Goal: Task Accomplishment & Management: Manage account settings

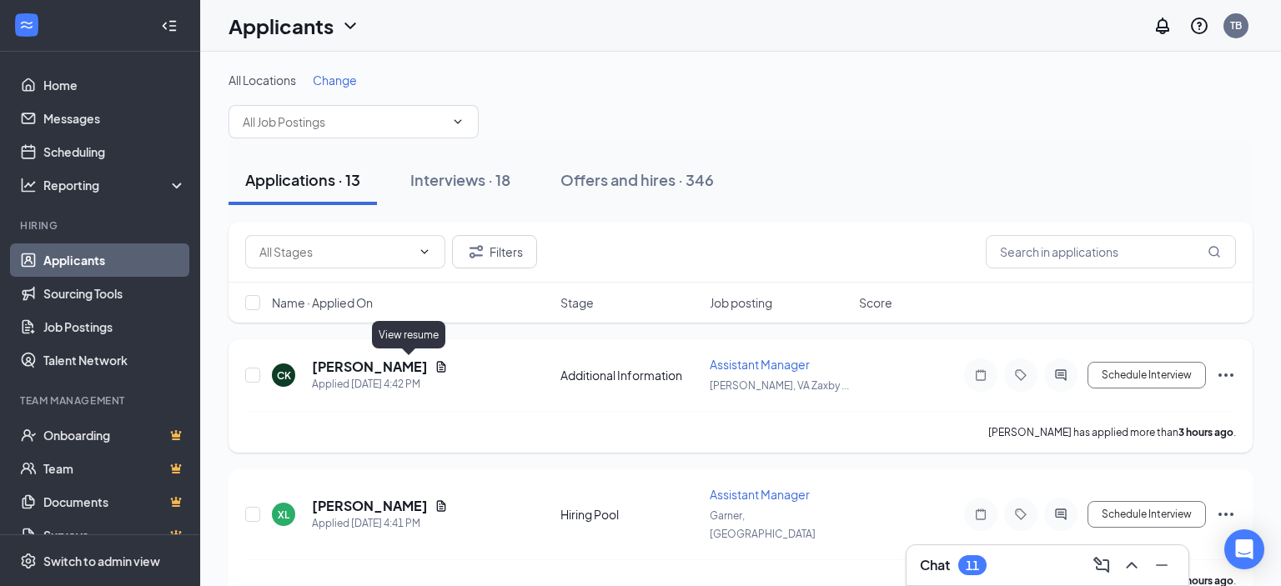
click at [437, 371] on icon "Document" at bounding box center [441, 366] width 9 height 11
click at [408, 371] on body "Home Messages Scheduling Reporting Hiring Applicants Sourcing Tools Job Posting…" at bounding box center [640, 293] width 1281 height 586
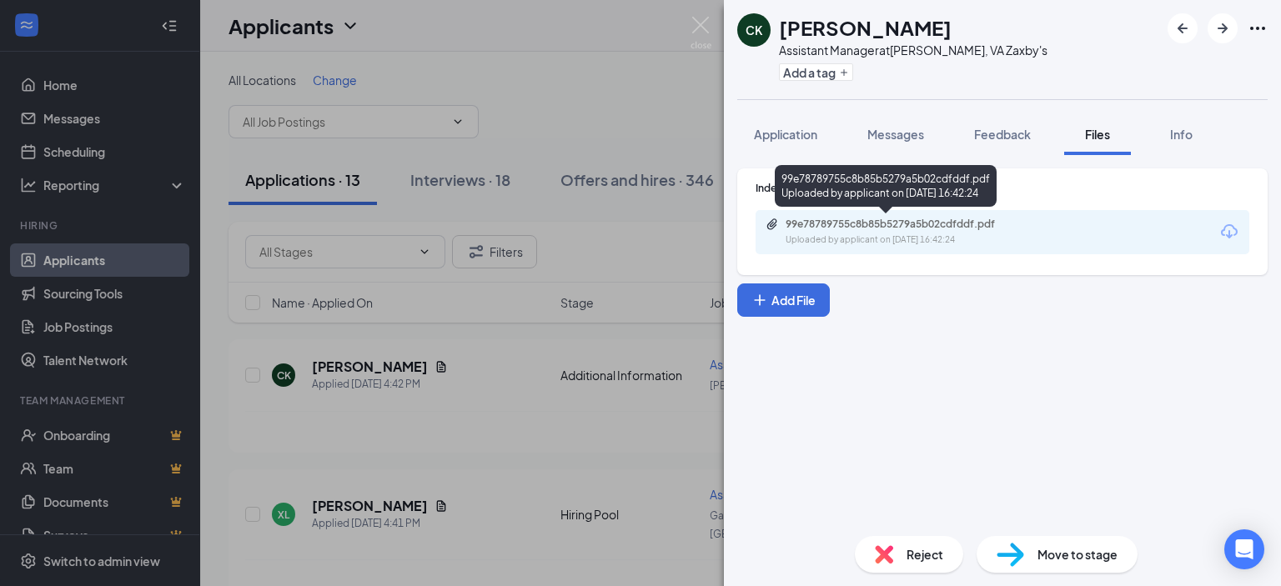
click at [911, 239] on div "Uploaded by applicant on [DATE] 16:42:24" at bounding box center [911, 240] width 250 height 13
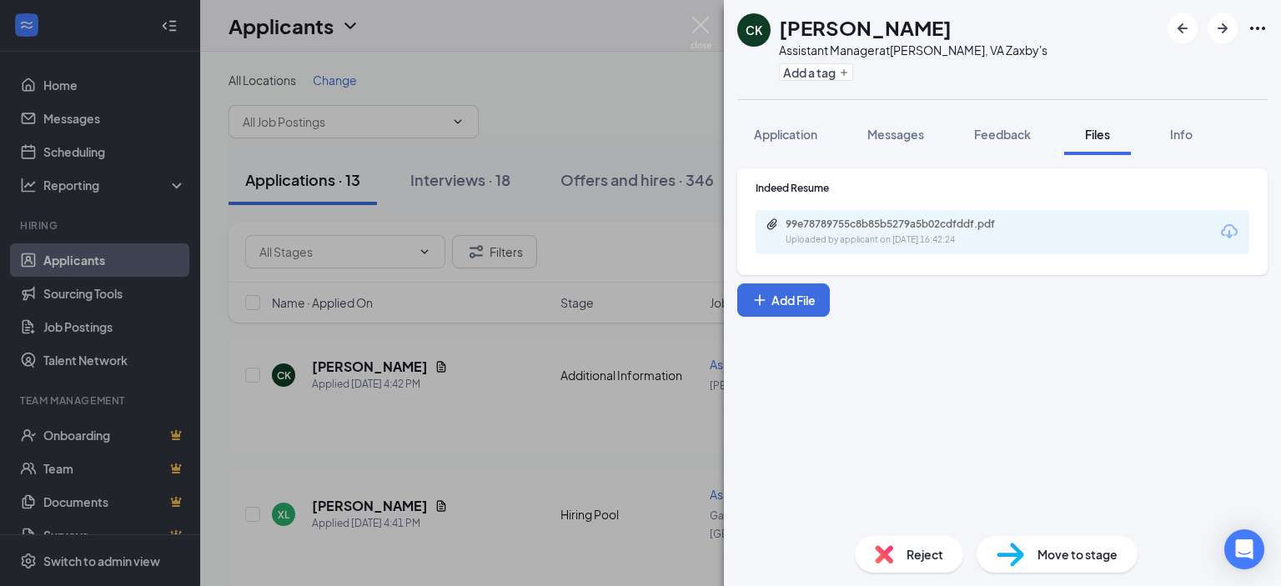
click at [374, 506] on div "CK [PERSON_NAME] Assistant Manager at [GEOGRAPHIC_DATA], [GEOGRAPHIC_DATA] [PER…" at bounding box center [640, 293] width 1281 height 586
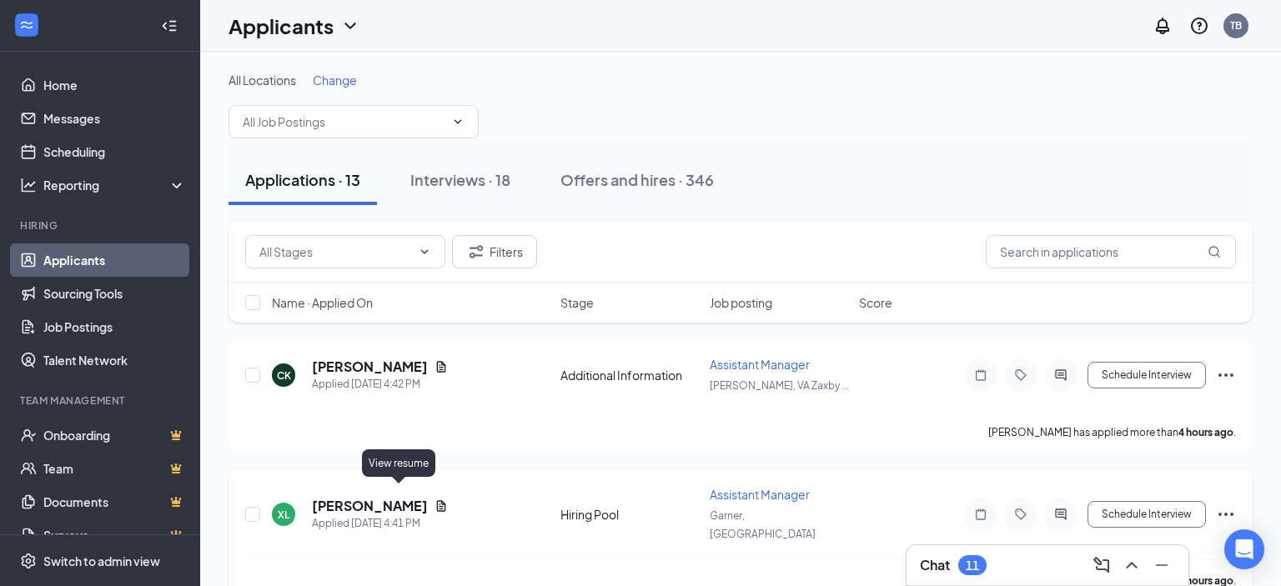
click at [434, 500] on icon "Document" at bounding box center [440, 506] width 13 height 13
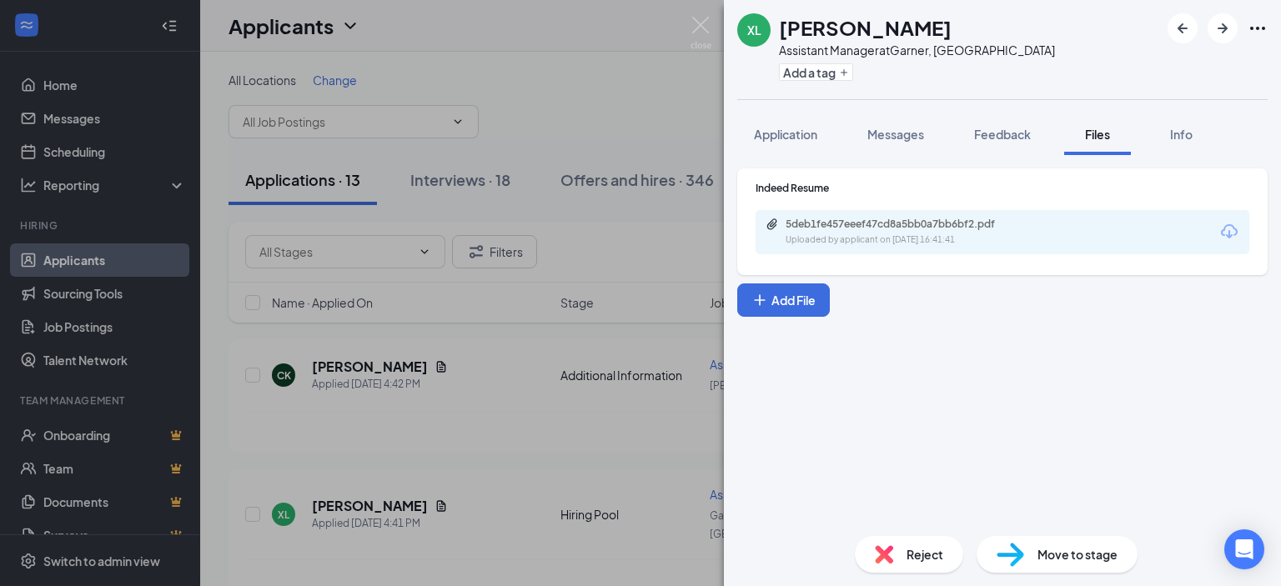
click at [969, 252] on div "5deb1fe457eeef47cd8a5bb0a7bb6bf2.pdf Uploaded by applicant on [DATE] 16:41:41" at bounding box center [1003, 232] width 494 height 44
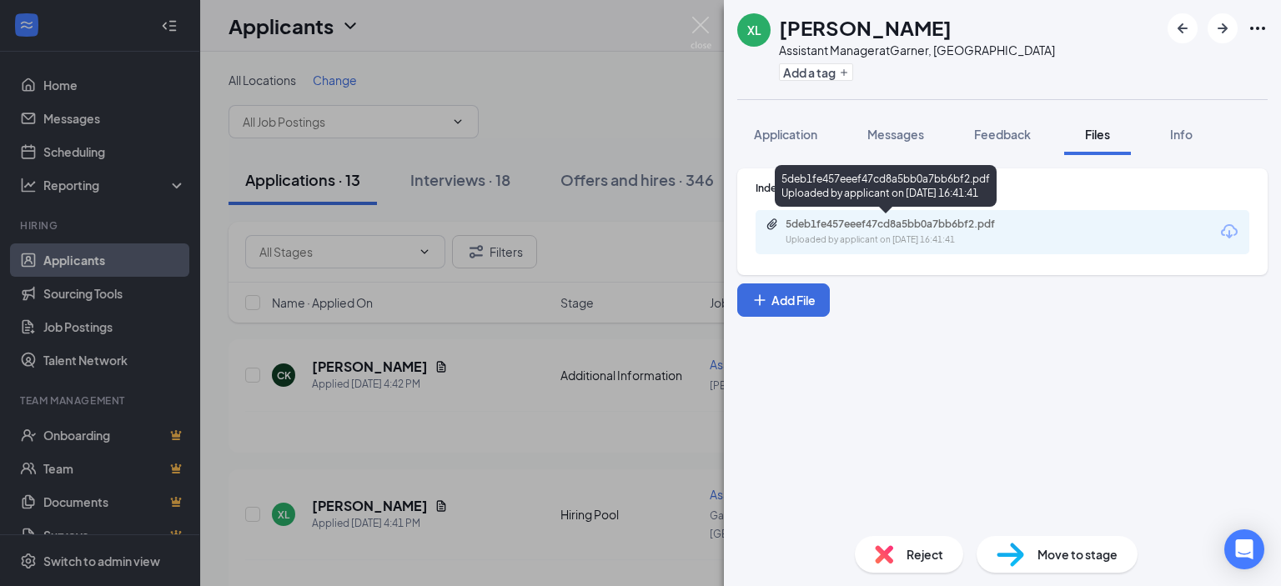
click at [902, 242] on div "Uploaded by applicant on [DATE] 16:41:41" at bounding box center [911, 240] width 250 height 13
